Goal: Task Accomplishment & Management: Manage account settings

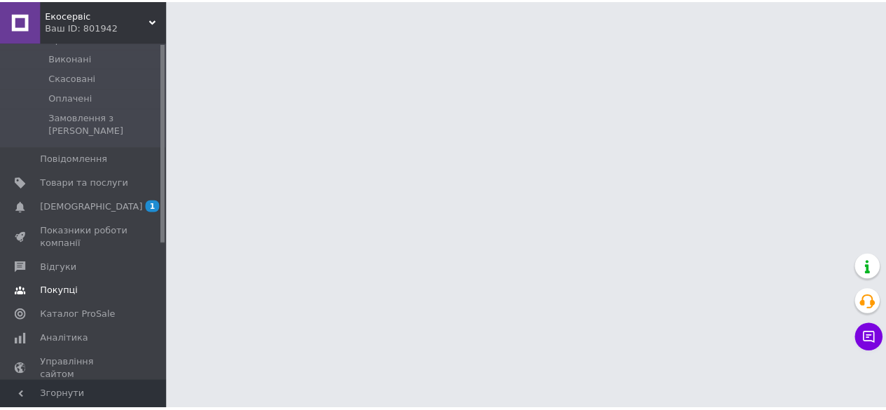
scroll to position [233, 0]
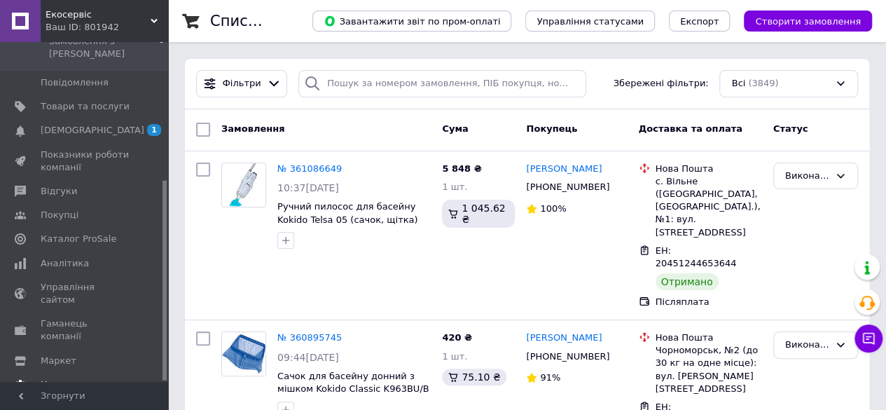
click at [61, 378] on span "Налаштування" at bounding box center [76, 384] width 71 height 13
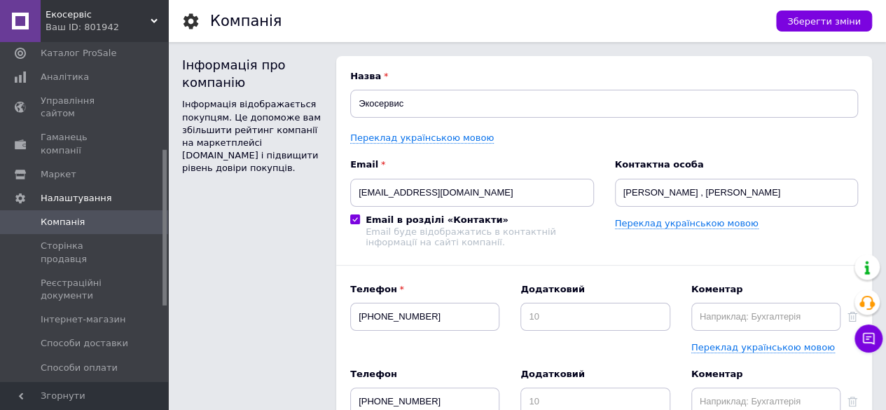
scroll to position [70, 0]
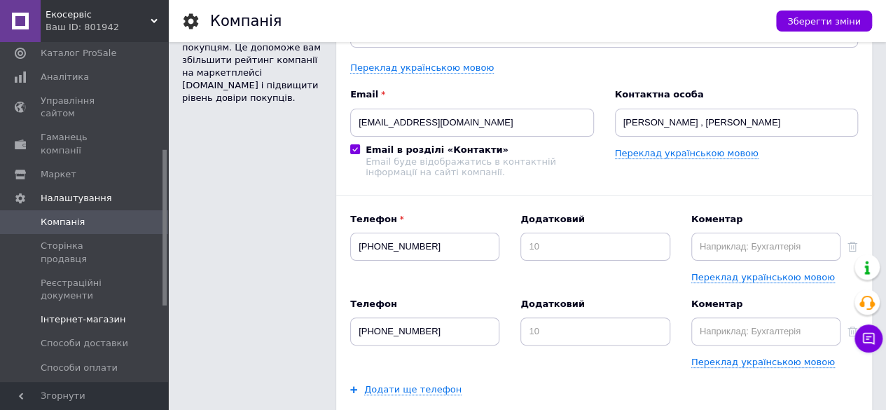
click at [97, 313] on span "Інтернет-магазин" at bounding box center [83, 319] width 85 height 13
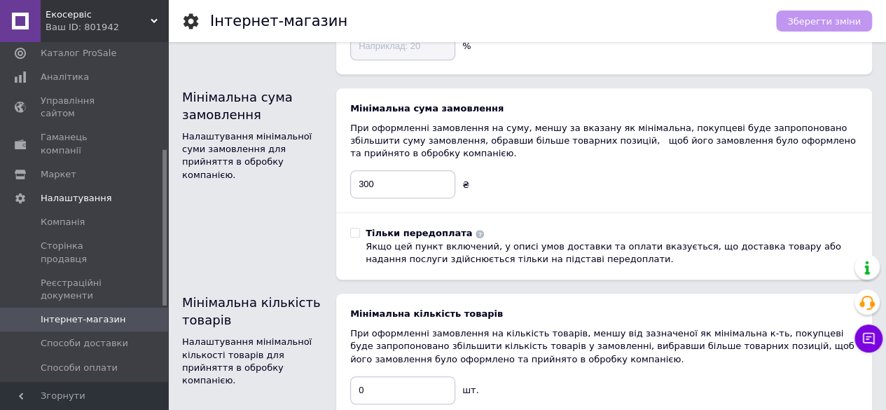
scroll to position [420, 0]
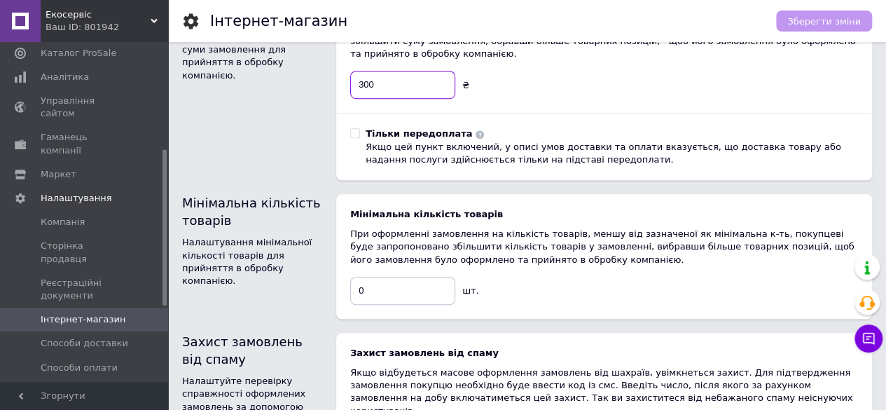
drag, startPoint x: 374, startPoint y: 89, endPoint x: 348, endPoint y: 90, distance: 26.7
click at [350, 88] on input "300" at bounding box center [402, 85] width 105 height 28
type input "100"
click at [832, 21] on span "Зберегти зміни" at bounding box center [825, 21] width 74 height 11
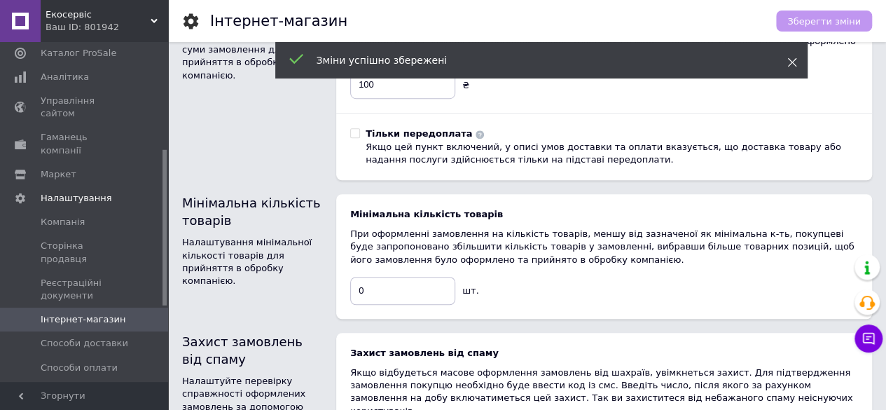
click at [792, 64] on icon at bounding box center [793, 62] width 10 height 10
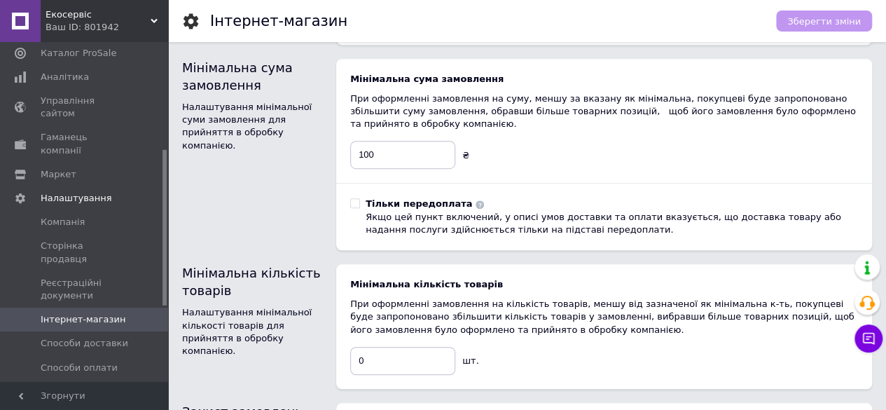
scroll to position [0, 0]
